Goal: Check status: Check status

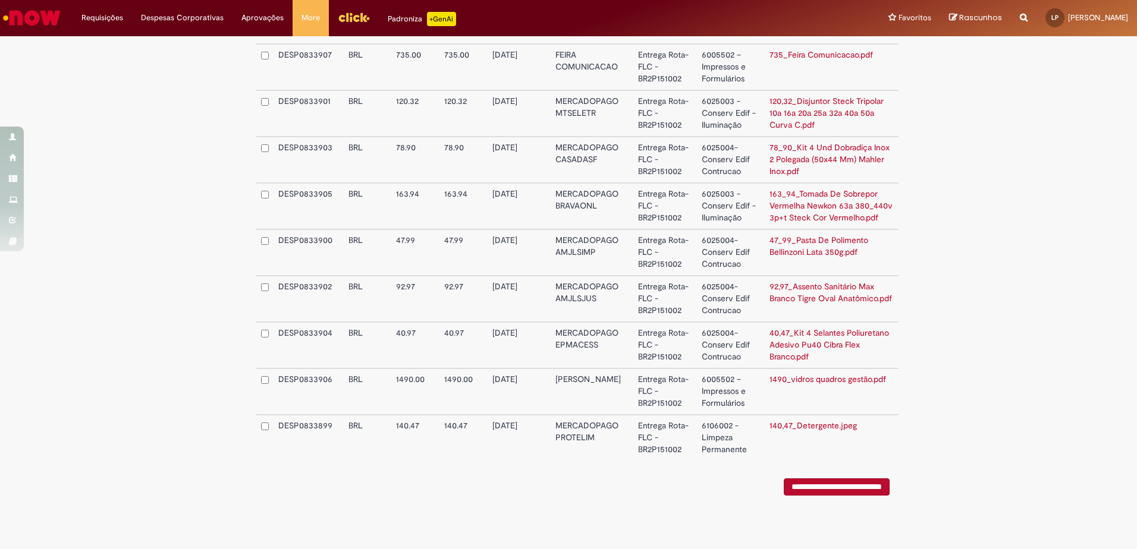
scroll to position [608, 0]
click at [840, 486] on input "**********" at bounding box center [837, 487] width 106 height 17
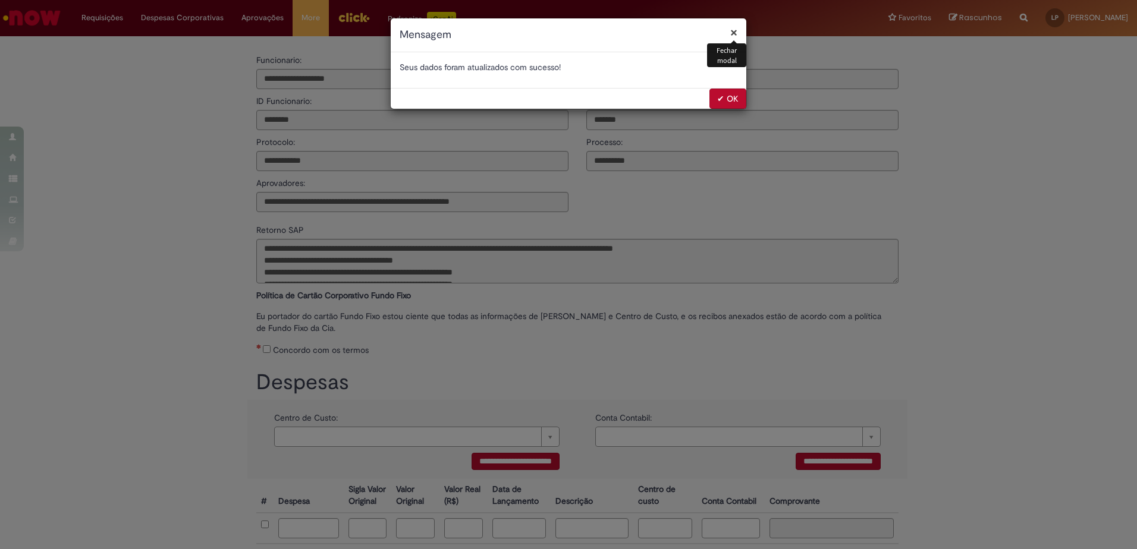
click at [734, 100] on button "✔ OK" at bounding box center [727, 99] width 37 height 20
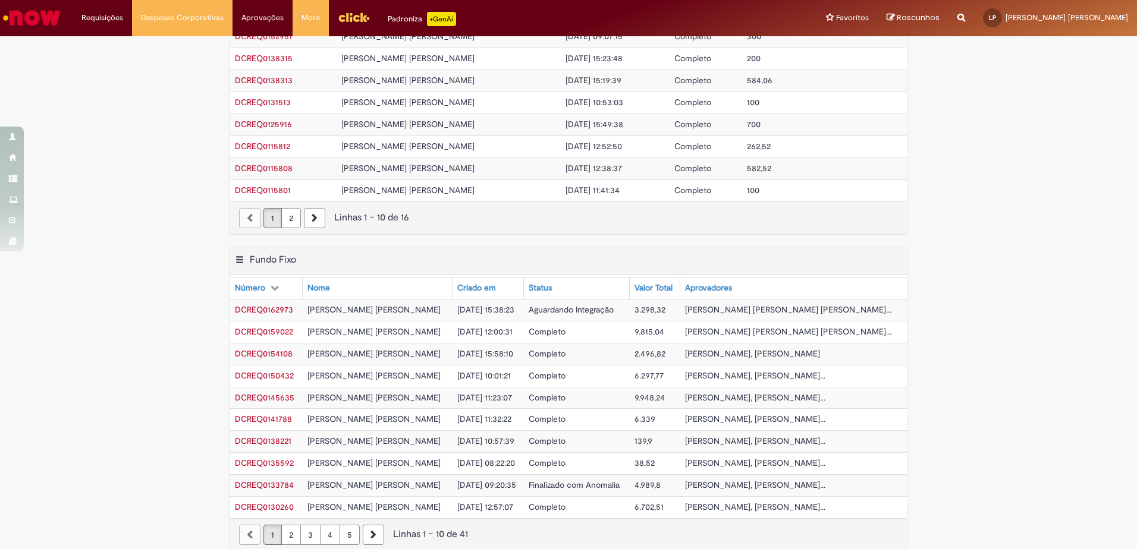
scroll to position [114, 0]
